Goal: Complete application form

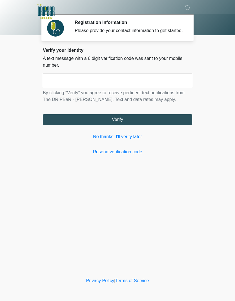
click at [80, 86] on input "text" at bounding box center [117, 80] width 149 height 14
type input "******"
click at [140, 125] on button "Verify" at bounding box center [117, 119] width 149 height 11
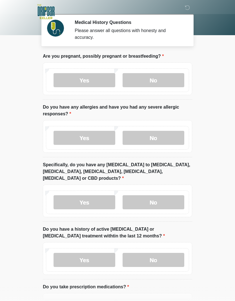
click at [172, 77] on label "No" at bounding box center [153, 80] width 62 height 14
click at [168, 134] on label "No" at bounding box center [153, 138] width 62 height 14
click at [170, 195] on label "No" at bounding box center [153, 202] width 62 height 14
click at [172, 253] on label "No" at bounding box center [153, 260] width 62 height 14
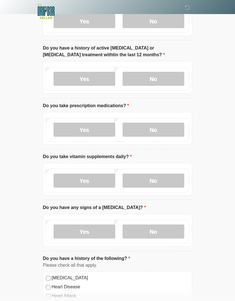
scroll to position [189, 0]
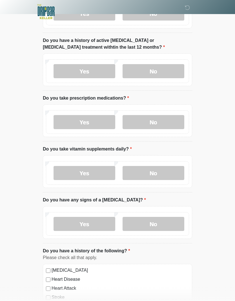
click at [96, 115] on label "Yes" at bounding box center [84, 122] width 62 height 14
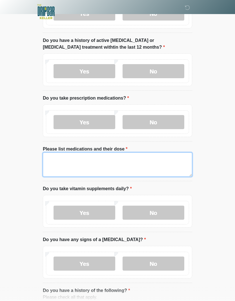
click at [159, 156] on textarea "Please list medications and their dose" at bounding box center [117, 164] width 149 height 24
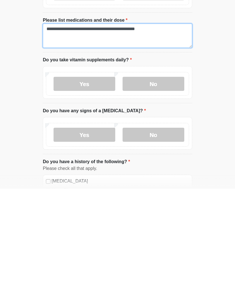
type textarea "**********"
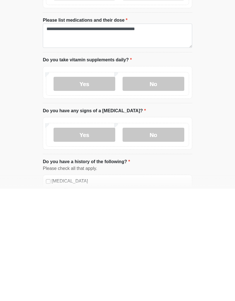
click at [165, 189] on label "No" at bounding box center [153, 196] width 62 height 14
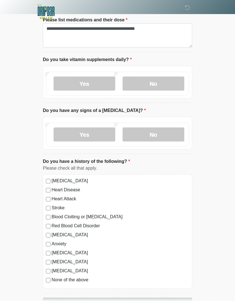
click at [93, 77] on label "Yes" at bounding box center [84, 84] width 62 height 14
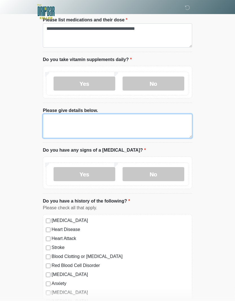
click at [95, 114] on textarea "Please give details below." at bounding box center [117, 126] width 149 height 24
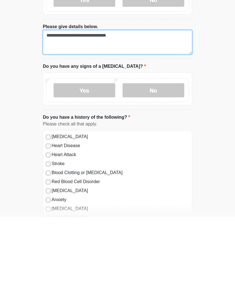
type textarea "**********"
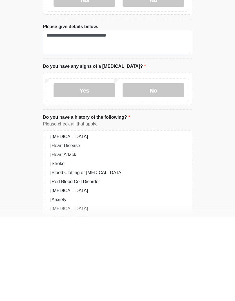
click at [171, 167] on label "No" at bounding box center [153, 174] width 62 height 14
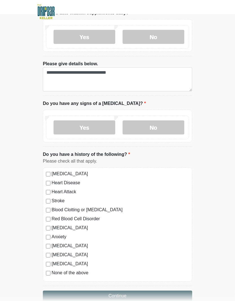
scroll to position [387, 0]
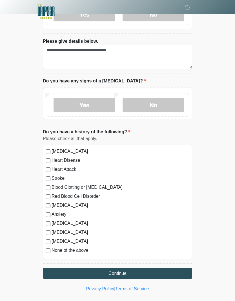
click at [52, 202] on label "[MEDICAL_DATA]" at bounding box center [119, 205] width 137 height 7
click at [129, 268] on button "Continue" at bounding box center [117, 273] width 149 height 11
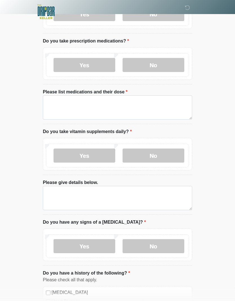
scroll to position [0, 0]
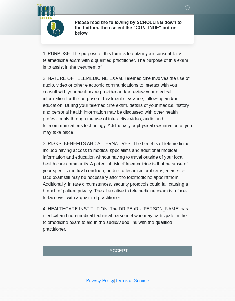
click at [173, 255] on div "1. PURPOSE. The purpose of this form is to obtain your consent for a telemedici…" at bounding box center [117, 153] width 149 height 206
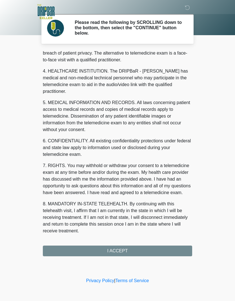
click at [125, 254] on div "1. PURPOSE. The purpose of this form is to obtain your consent for a telemedici…" at bounding box center [117, 153] width 149 height 206
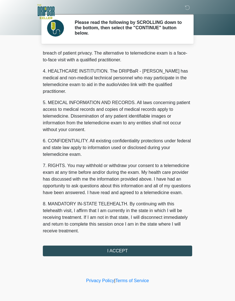
click at [125, 254] on button "I ACCEPT" at bounding box center [117, 251] width 149 height 11
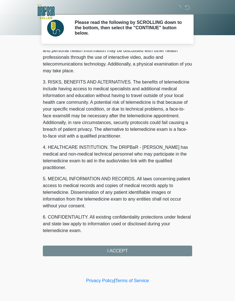
scroll to position [-54, 0]
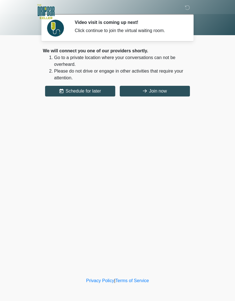
click at [175, 91] on button "Join now" at bounding box center [155, 91] width 70 height 11
